Goal: Find contact information: Find contact information

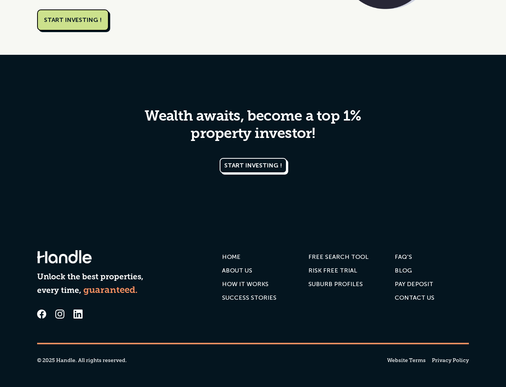
click at [79, 311] on icon at bounding box center [77, 314] width 9 height 9
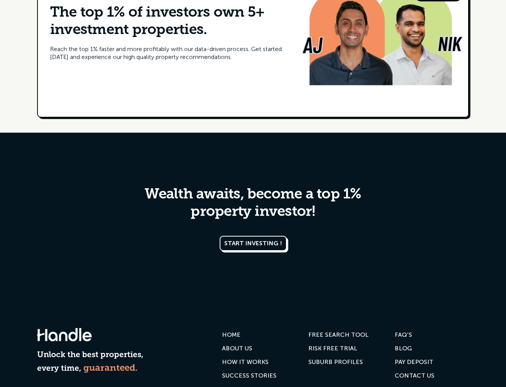
scroll to position [3553, 0]
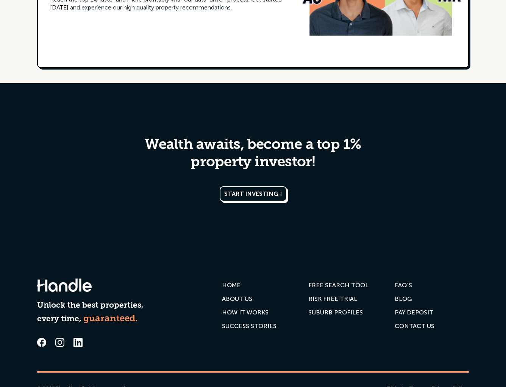
click at [417, 323] on div "Contact us" at bounding box center [414, 327] width 40 height 8
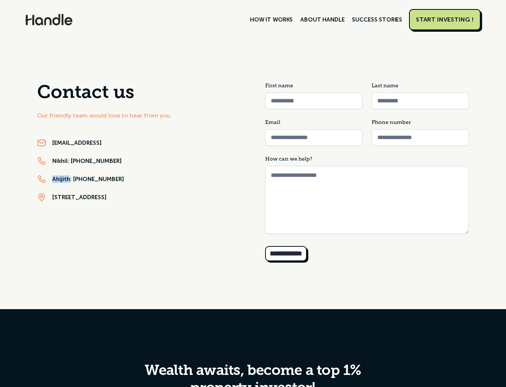
drag, startPoint x: 51, startPoint y: 179, endPoint x: 68, endPoint y: 183, distance: 17.1
click at [68, 183] on div "Ahijith: +61 413 653 326" at bounding box center [139, 179] width 204 height 9
copy link "Ahijith"
